Goal: Task Accomplishment & Management: Manage account settings

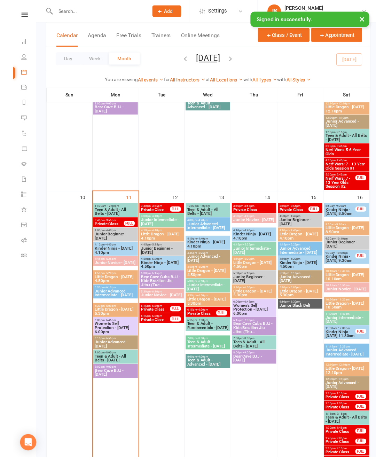
scroll to position [509, 0]
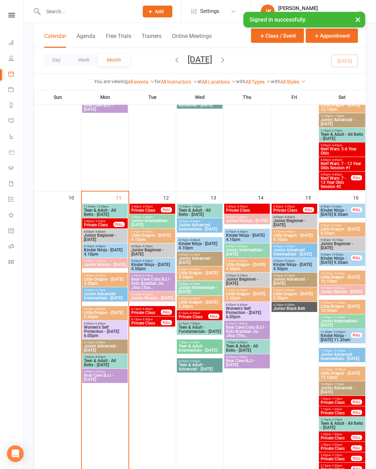
click at [13, 106] on icon at bounding box center [11, 105] width 6 height 6
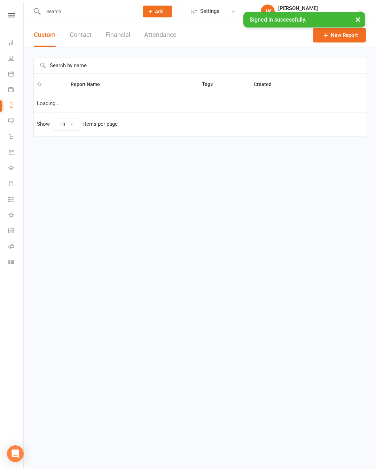
select select "100"
click at [183, 69] on input "text" at bounding box center [200, 65] width 332 height 16
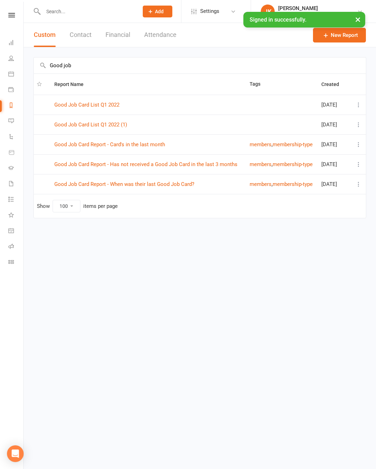
type input "Good job"
click at [228, 161] on link "Good Job Card Report - Has not received a Good Job Card in the last 3 months" at bounding box center [145, 164] width 183 height 6
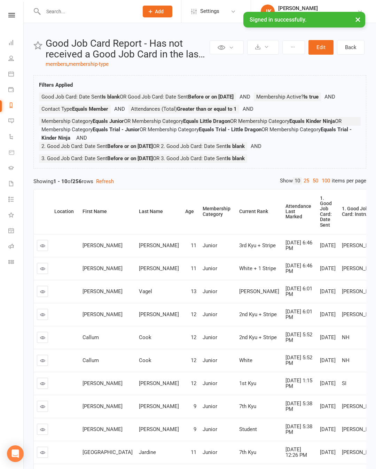
click at [325, 185] on link "100" at bounding box center [326, 180] width 12 height 7
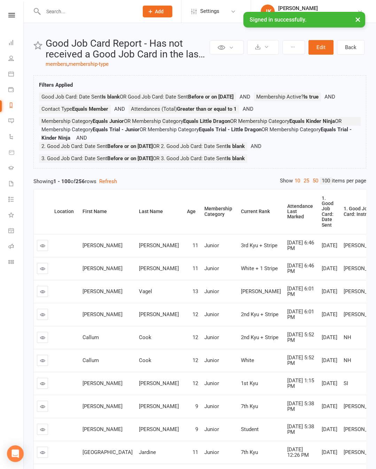
click at [287, 220] on div "Attendance Last Marked" at bounding box center [300, 212] width 26 height 16
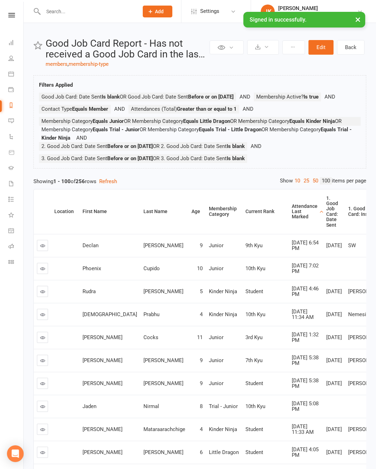
click at [289, 212] on th "Attendance Last Marked" at bounding box center [306, 211] width 34 height 45
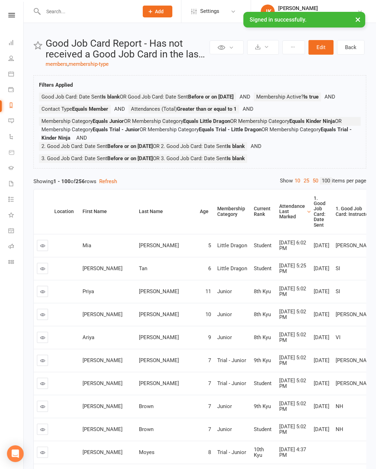
click at [48, 251] on link at bounding box center [42, 245] width 11 height 11
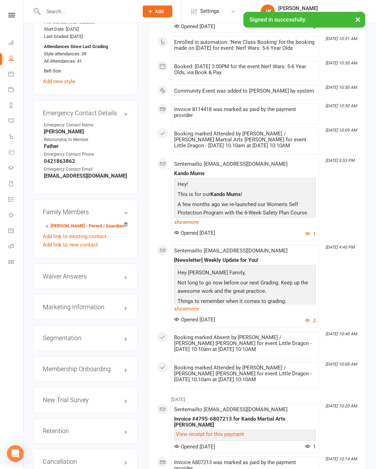
click at [129, 418] on div "Retention edit" at bounding box center [85, 431] width 104 height 26
click at [0, 0] on link "edit" at bounding box center [0, 0] width 0 height 0
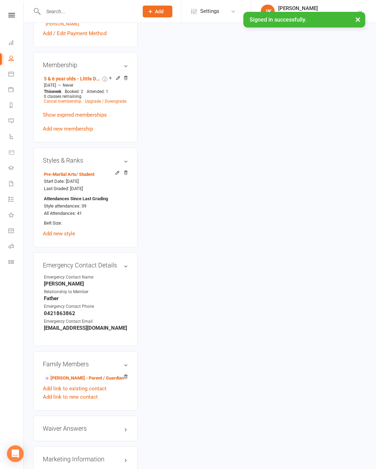
scroll to position [68, 0]
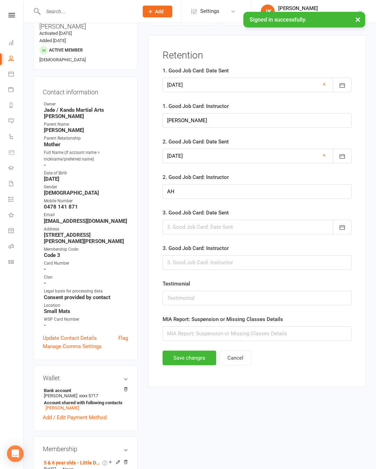
click at [247, 226] on div at bounding box center [257, 227] width 189 height 15
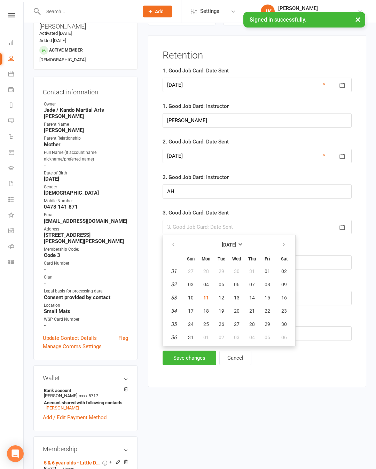
click at [209, 300] on span "11" at bounding box center [206, 298] width 6 height 6
type input "[DATE]"
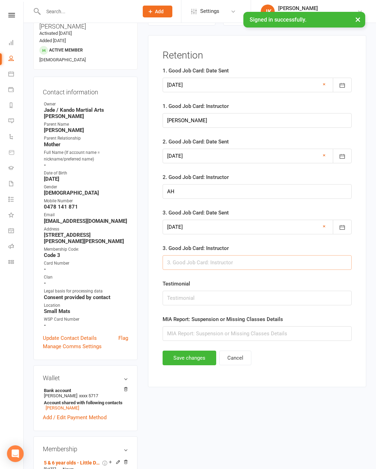
click at [249, 262] on input "text" at bounding box center [257, 262] width 189 height 15
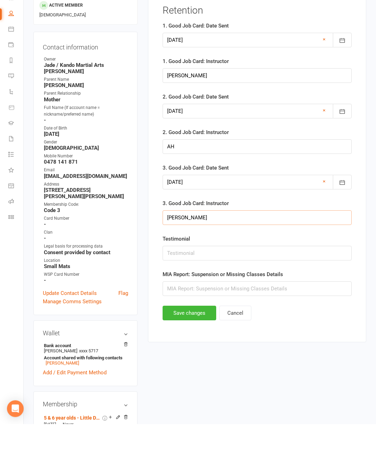
type input "[PERSON_NAME]"
click at [201, 351] on button "Save changes" at bounding box center [190, 358] width 54 height 15
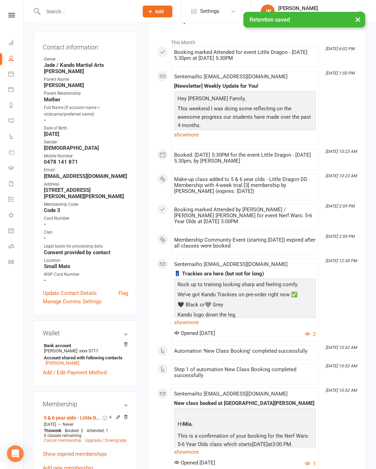
scroll to position [0, 0]
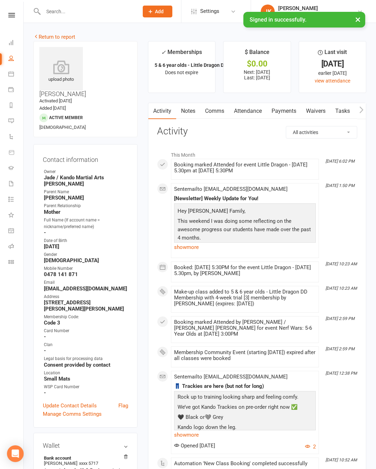
click at [6, 100] on li "Reports" at bounding box center [11, 106] width 23 height 16
click at [12, 101] on link "Reports" at bounding box center [16, 106] width 16 height 16
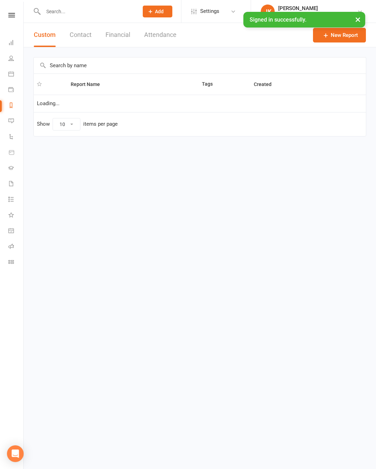
select select "100"
click at [260, 60] on input "text" at bounding box center [200, 65] width 332 height 16
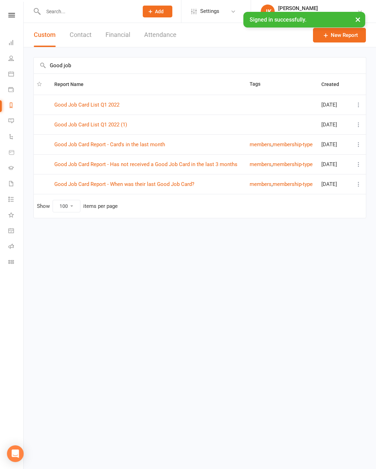
type input "Good job"
click at [220, 158] on td "Good Job Card Report - Has not received a Good Job Card in the last 3 months" at bounding box center [148, 164] width 195 height 20
click at [228, 166] on link "Good Job Card Report - Has not received a Good Job Card in the last 3 months" at bounding box center [145, 164] width 183 height 6
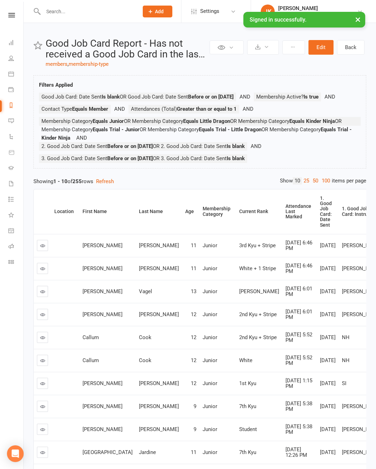
click at [324, 185] on link "100" at bounding box center [326, 180] width 12 height 7
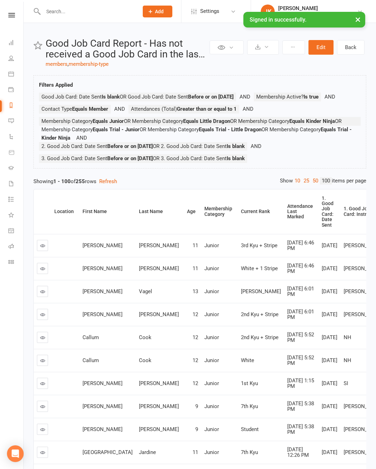
click at [284, 233] on th "Attendance Last Marked" at bounding box center [301, 211] width 34 height 45
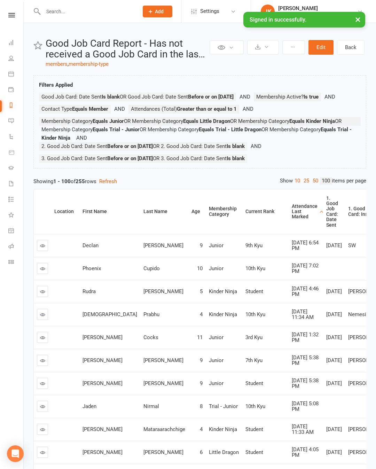
click at [289, 233] on th "Attendance Last Marked" at bounding box center [306, 211] width 34 height 45
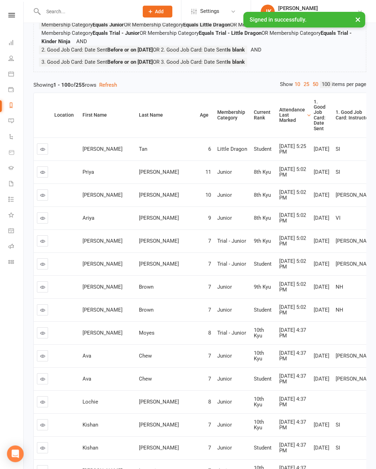
scroll to position [95, 0]
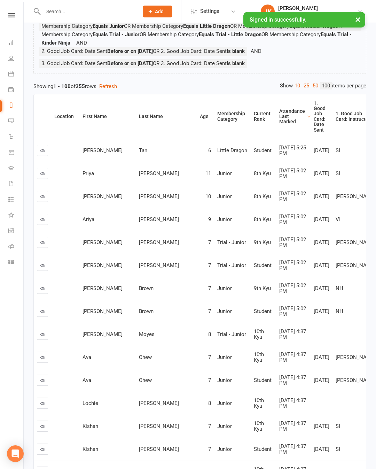
click at [47, 156] on link at bounding box center [42, 150] width 11 height 11
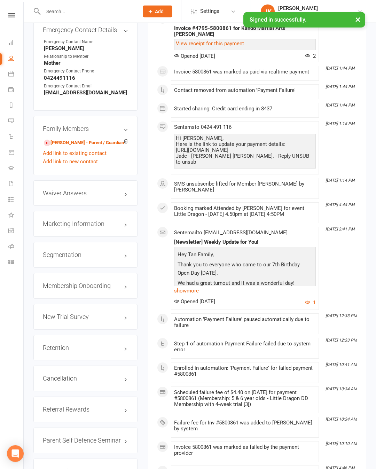
scroll to position [693, 0]
click at [118, 335] on div "Retention edit" at bounding box center [85, 348] width 104 height 26
click at [0, 0] on link "edit" at bounding box center [0, 0] width 0 height 0
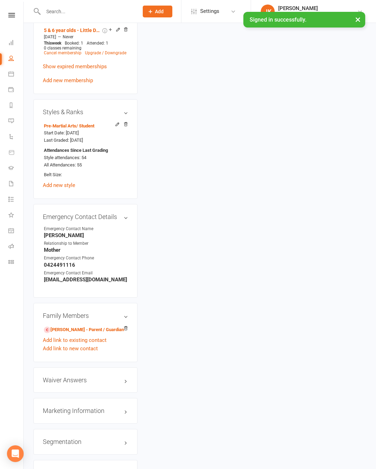
scroll to position [68, 0]
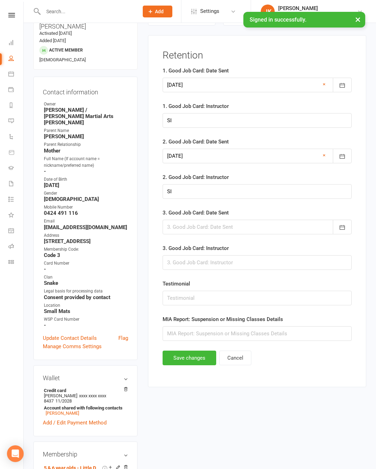
click at [266, 234] on div at bounding box center [257, 227] width 189 height 15
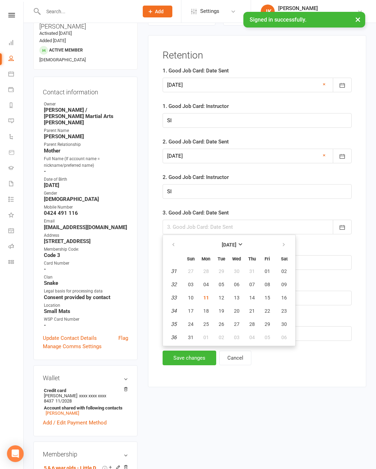
click at [209, 300] on span "11" at bounding box center [206, 298] width 6 height 6
type input "[DATE]"
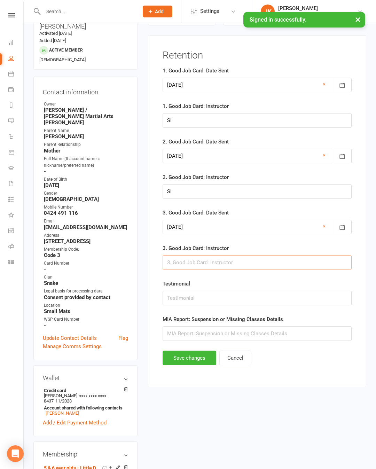
click at [241, 259] on input "text" at bounding box center [257, 262] width 189 height 15
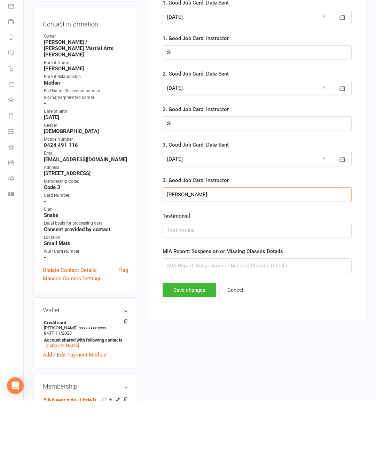
type input "[PERSON_NAME]"
click at [205, 351] on button "Save changes" at bounding box center [190, 358] width 54 height 15
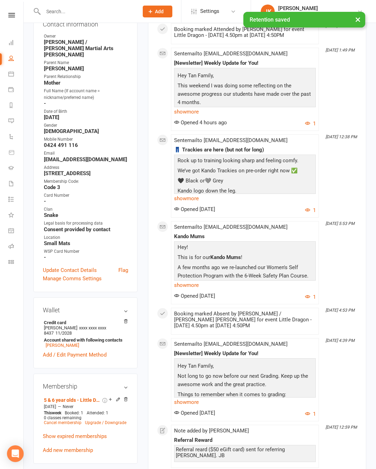
scroll to position [0, 0]
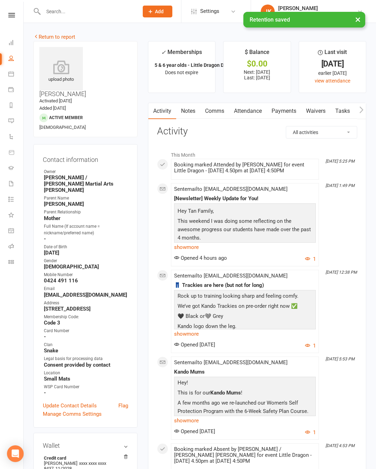
click at [12, 75] on icon at bounding box center [11, 74] width 6 height 6
